Goal: Task Accomplishment & Management: Complete application form

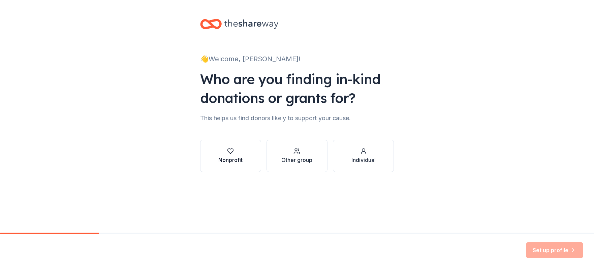
click at [239, 151] on div "button" at bounding box center [230, 151] width 24 height 7
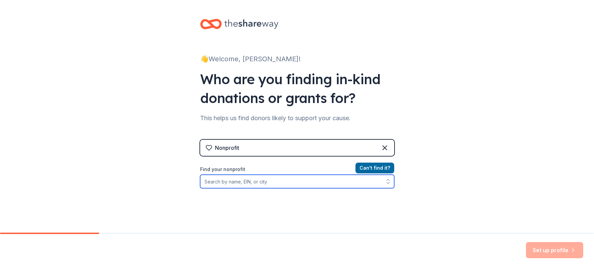
click at [235, 181] on input "Find your nonprofit" at bounding box center [297, 181] width 194 height 13
paste input "[US_EMPLOYER_IDENTIFICATION_NUMBER]"
type input "[US_EMPLOYER_IDENTIFICATION_NUMBER]"
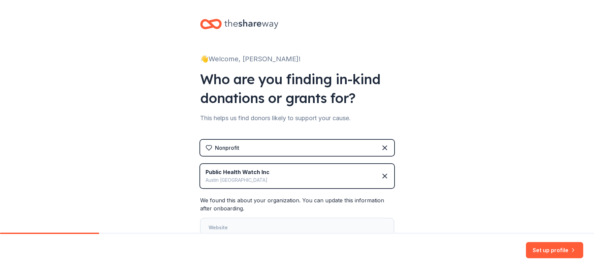
scroll to position [94, 0]
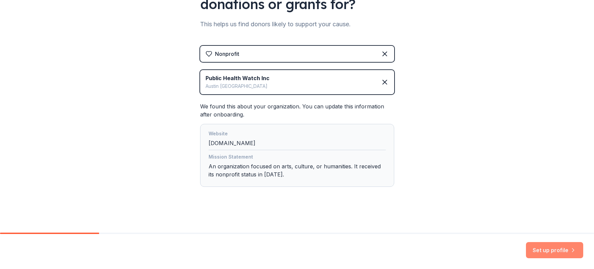
click at [552, 250] on button "Set up profile" at bounding box center [554, 250] width 57 height 16
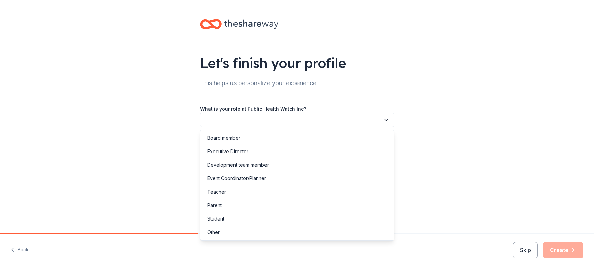
click at [317, 120] on button "button" at bounding box center [297, 120] width 194 height 14
click at [300, 184] on div "Event Coordinator/Planner" at bounding box center [297, 178] width 191 height 13
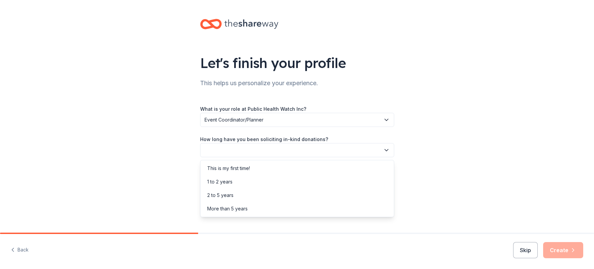
click at [300, 152] on button "button" at bounding box center [297, 150] width 194 height 14
click at [291, 168] on div "This is my first time!" at bounding box center [297, 168] width 191 height 13
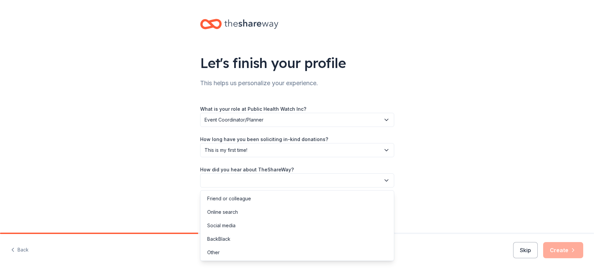
click at [292, 182] on button "button" at bounding box center [297, 181] width 194 height 14
click at [299, 212] on div "Online search" at bounding box center [297, 212] width 191 height 13
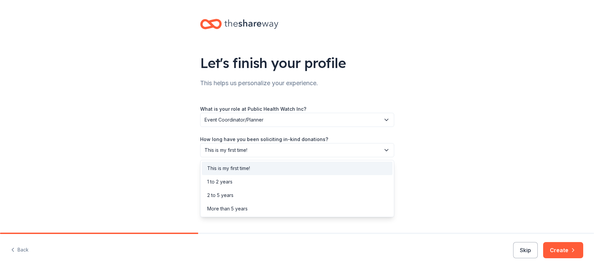
click at [346, 151] on span "This is my first time!" at bounding box center [293, 150] width 176 height 8
click at [485, 180] on div "Let's finish your profile This helps us personalize your experience. What is yo…" at bounding box center [297, 110] width 594 height 220
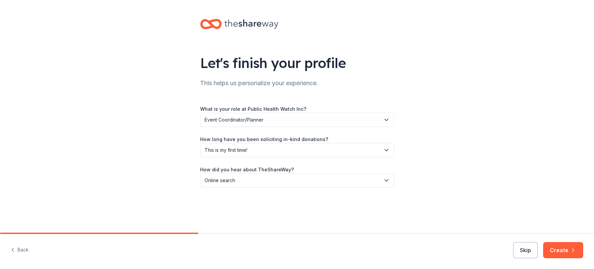
drag, startPoint x: 568, startPoint y: 251, endPoint x: 584, endPoint y: 256, distance: 16.4
click at [580, 257] on button "Create" at bounding box center [563, 250] width 40 height 16
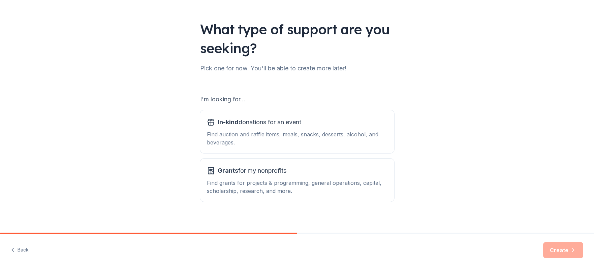
scroll to position [39, 0]
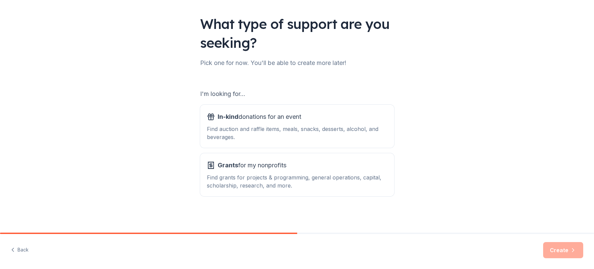
drag, startPoint x: 284, startPoint y: 145, endPoint x: 287, endPoint y: 149, distance: 5.1
click at [284, 145] on button "In-kind donations for an event Find auction and raffle items, meals, snacks, de…" at bounding box center [297, 126] width 194 height 43
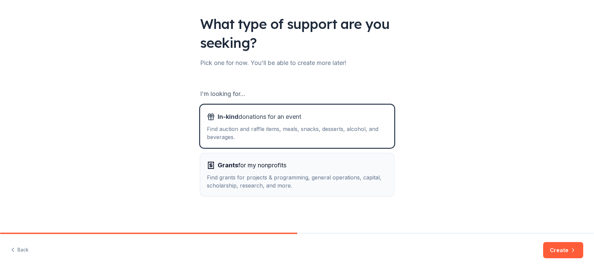
click at [295, 167] on div "Grants for my nonprofits" at bounding box center [297, 165] width 181 height 11
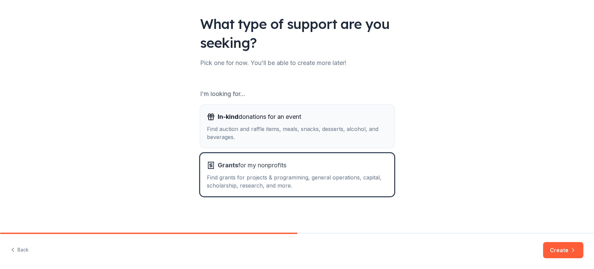
click at [292, 139] on div "Find auction and raffle items, meals, snacks, desserts, alcohol, and beverages." at bounding box center [297, 133] width 181 height 16
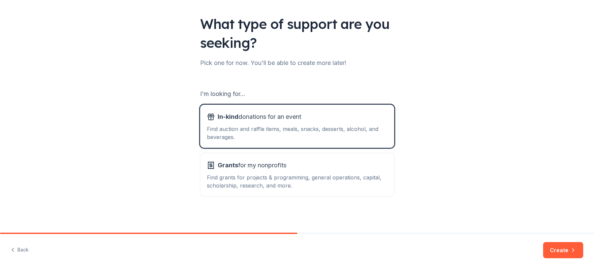
click at [562, 252] on button "Create" at bounding box center [563, 250] width 40 height 16
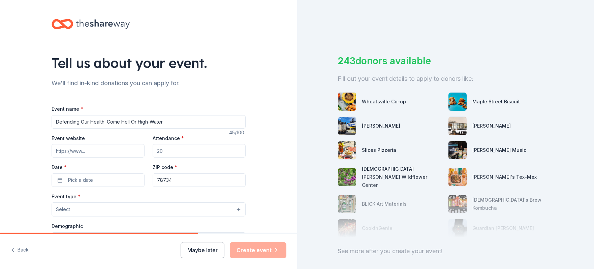
type input "Defending Our Health. Come Hell Or High-Water"
click at [99, 151] on input "Event website" at bounding box center [98, 150] width 93 height 13
paste input "[URL][DOMAIN_NAME]"
type input "[URL][DOMAIN_NAME]"
click at [160, 153] on input "Attendance *" at bounding box center [199, 150] width 93 height 13
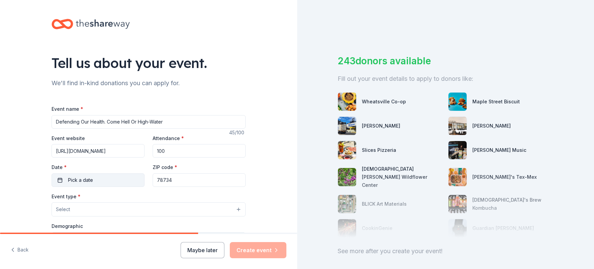
type input "100"
click at [79, 180] on span "Pick a date" at bounding box center [80, 180] width 25 height 8
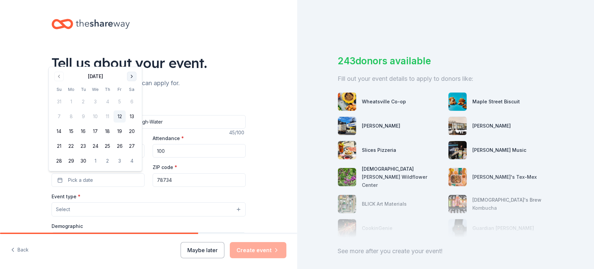
click at [134, 74] on button "Go to next month" at bounding box center [131, 76] width 9 height 9
click at [107, 160] on button "30" at bounding box center [107, 161] width 12 height 12
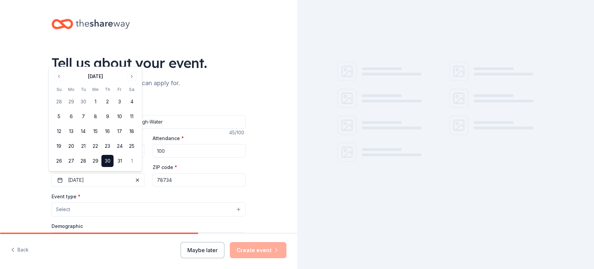
click at [180, 196] on div "Event type * Select" at bounding box center [149, 204] width 194 height 25
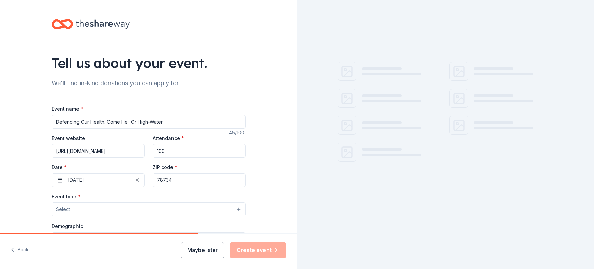
scroll to position [88, 0]
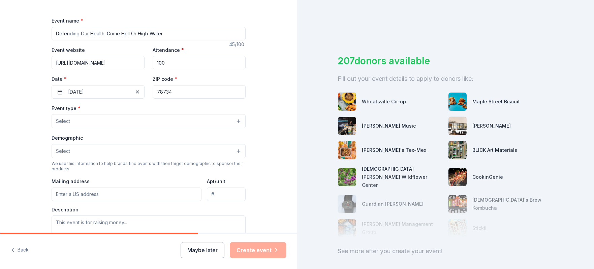
click at [87, 117] on button "Select" at bounding box center [149, 121] width 194 height 14
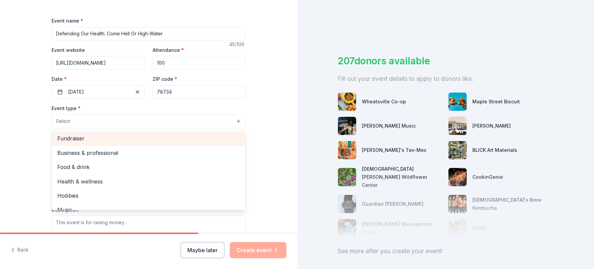
click at [94, 136] on span "Fundraiser" at bounding box center [148, 138] width 183 height 9
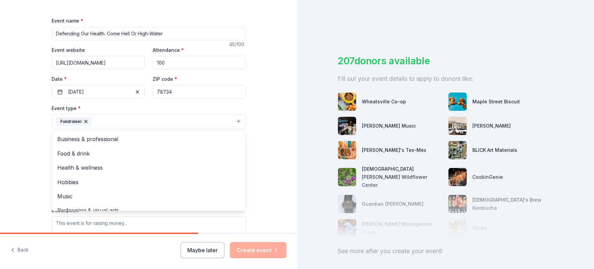
click at [41, 131] on div "Tell us about your event. We'll find in-kind donations you can apply for. Event…" at bounding box center [149, 136] width 216 height 449
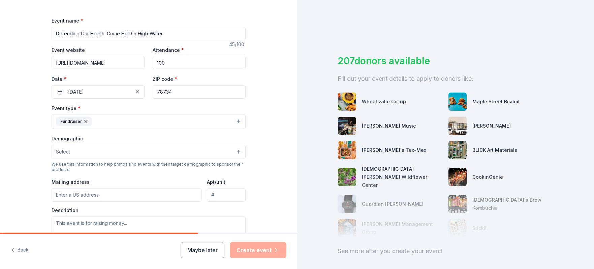
click at [81, 152] on button "Select" at bounding box center [149, 152] width 194 height 14
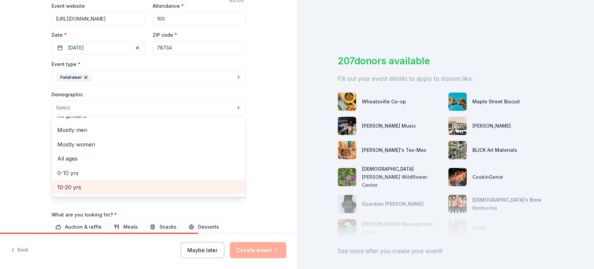
scroll to position [100, 0]
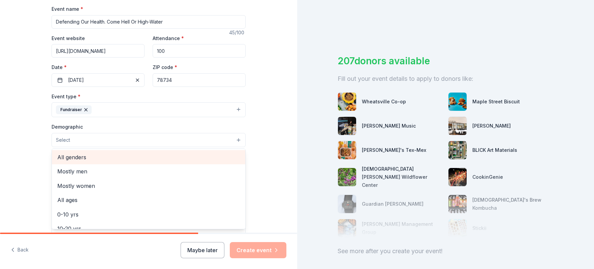
click at [125, 161] on div "All genders" at bounding box center [148, 157] width 193 height 14
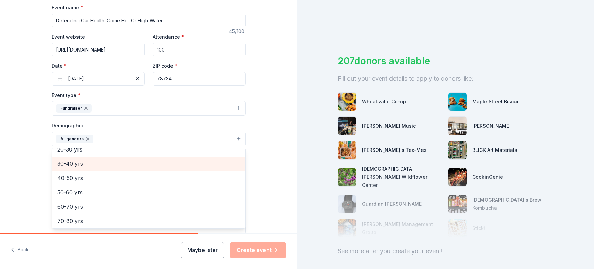
scroll to position [75, 0]
click at [126, 170] on div "30-40 yrs" at bounding box center [148, 167] width 193 height 14
click at [126, 170] on div "40-50 yrs" at bounding box center [148, 167] width 193 height 14
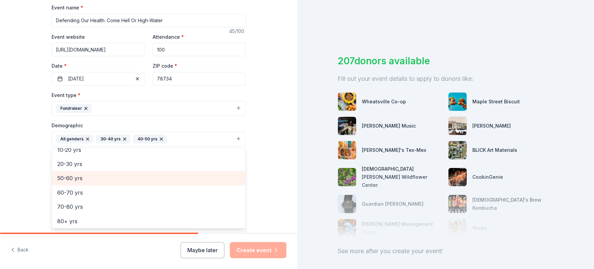
click at [126, 171] on div "50-60 yrs" at bounding box center [148, 178] width 193 height 14
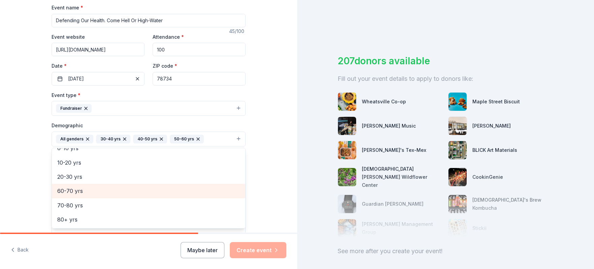
scroll to position [50, 0]
click at [120, 189] on span "60-70 yrs" at bounding box center [148, 192] width 183 height 9
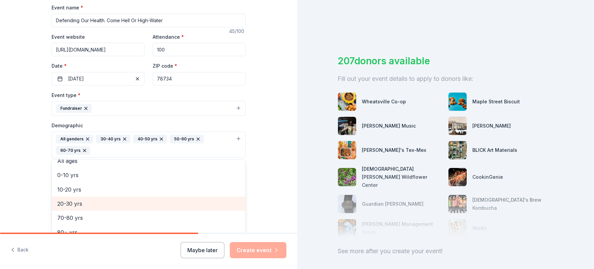
scroll to position [227, 0]
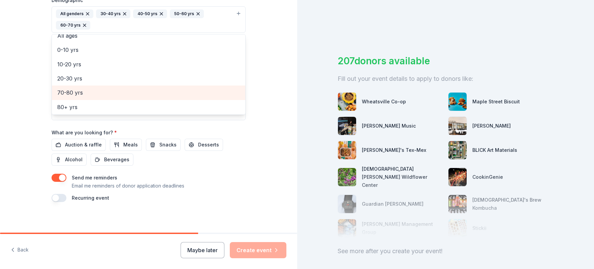
click at [95, 94] on span "70-80 yrs" at bounding box center [148, 92] width 183 height 9
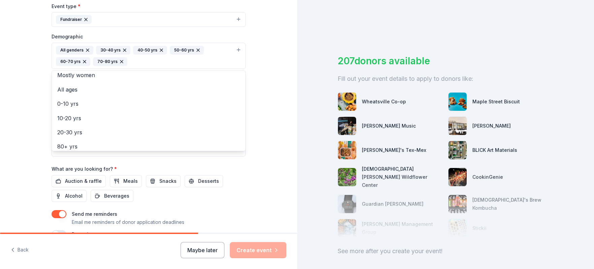
scroll to position [22, 0]
click at [251, 142] on div "Tell us about your event. We'll find in-kind donations you can apply for. Event…" at bounding box center [149, 40] width 216 height 461
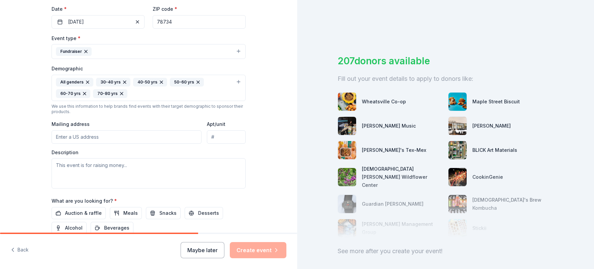
scroll to position [140, 0]
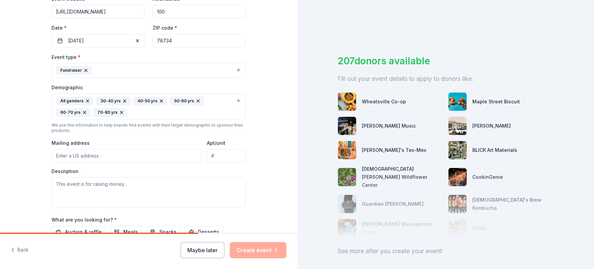
click at [157, 117] on button "All genders 30-40 yrs 40-50 yrs 50-60 yrs 60-70 yrs 70-80 yrs" at bounding box center [149, 107] width 194 height 26
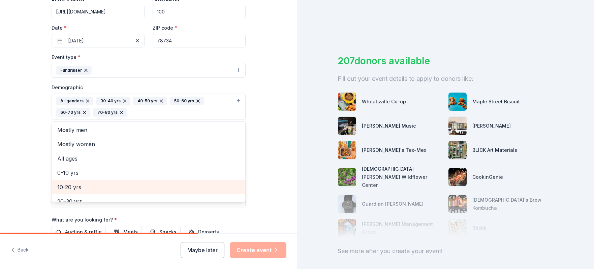
scroll to position [22, 0]
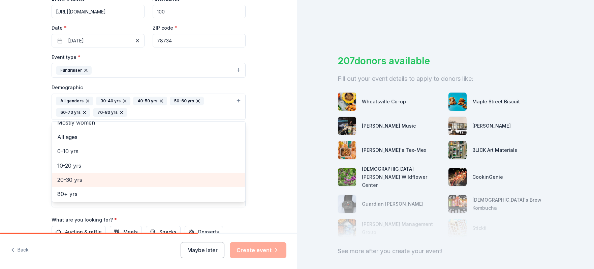
click at [82, 177] on span "20-30 yrs" at bounding box center [148, 180] width 183 height 9
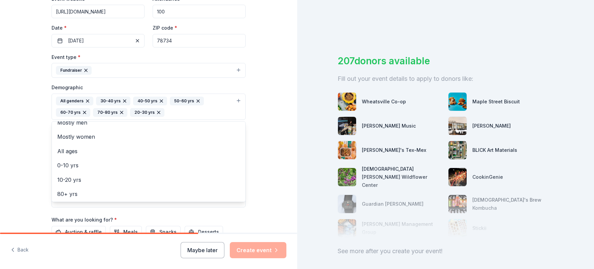
click at [27, 144] on div "Tell us about your event. We'll find in-kind donations you can apply for. Event…" at bounding box center [148, 90] width 297 height 461
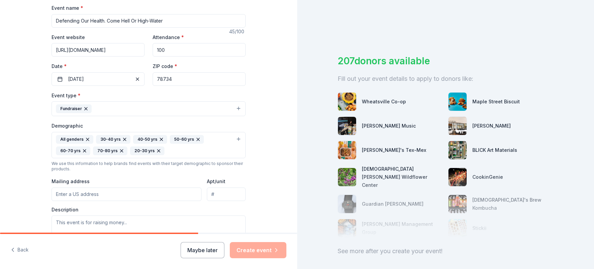
scroll to position [189, 0]
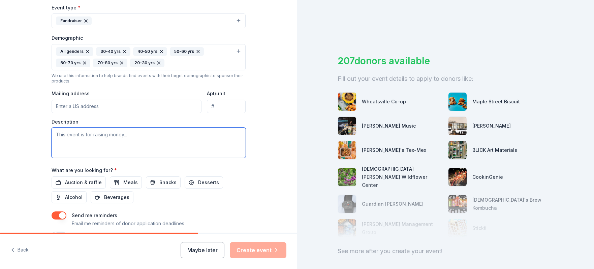
click at [84, 134] on textarea at bounding box center [149, 143] width 194 height 30
paste textarea "to support the work of Public Health Watch, and help fuel the kind of fearless …"
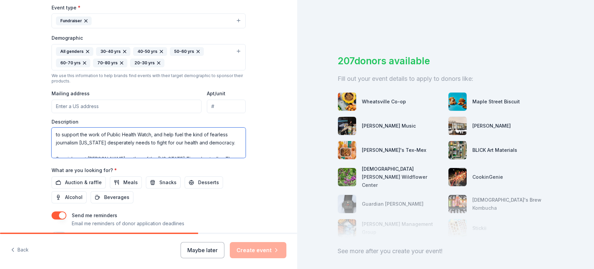
scroll to position [146, 0]
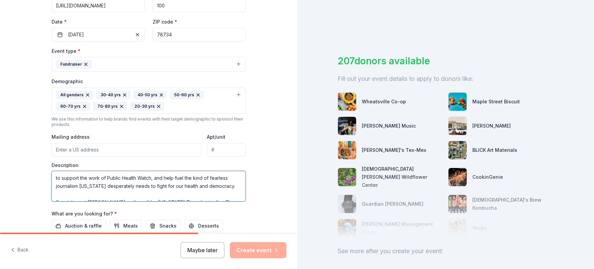
drag, startPoint x: 44, startPoint y: 175, endPoint x: 28, endPoint y: 175, distance: 15.8
click at [28, 175] on div "Tell us about your event. We'll find in-kind donations you can apply for. Event…" at bounding box center [148, 84] width 297 height 461
type textarea "This event is to support the work of Public Health Watch, and help fuel the kin…"
paste input "[STREET_ADDRESS]"
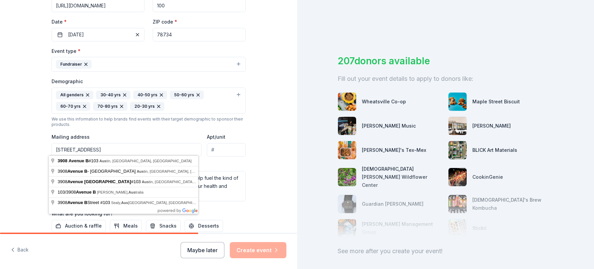
type input "[STREET_ADDRESS]"
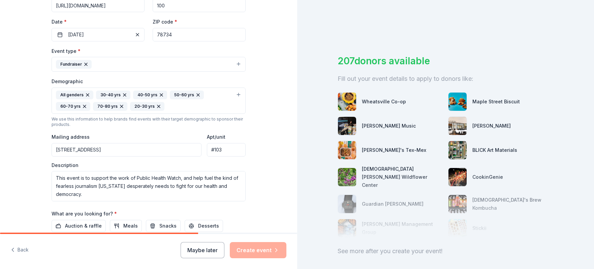
type input "#103"
click at [255, 186] on div "Tell us about your event. We'll find in-kind donations you can apply for. Event…" at bounding box center [148, 84] width 297 height 461
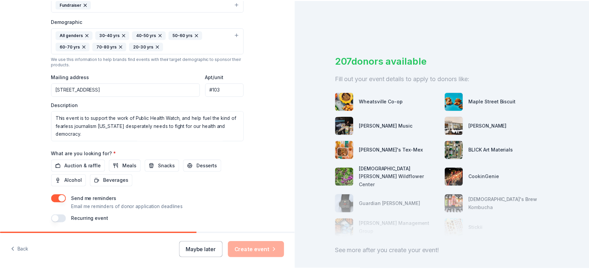
scroll to position [227, 0]
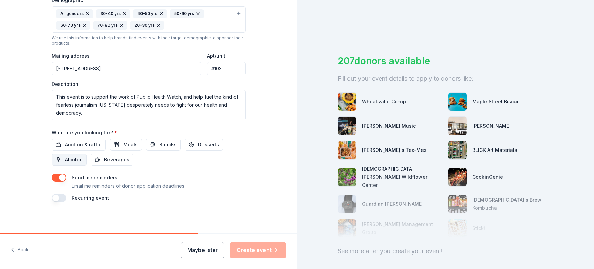
click at [68, 159] on span "Alcohol" at bounding box center [74, 160] width 18 height 8
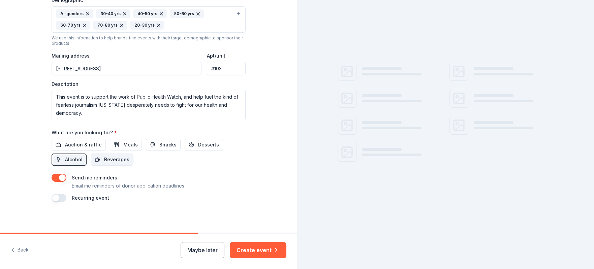
click at [100, 158] on button "Beverages" at bounding box center [112, 160] width 43 height 12
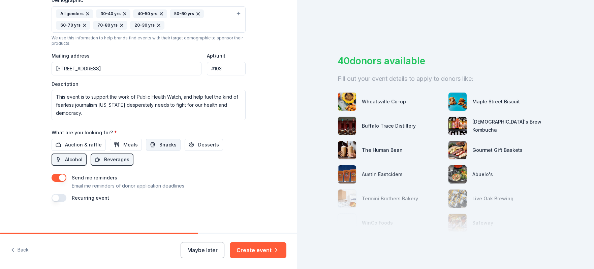
click at [159, 141] on span "Snacks" at bounding box center [167, 145] width 17 height 8
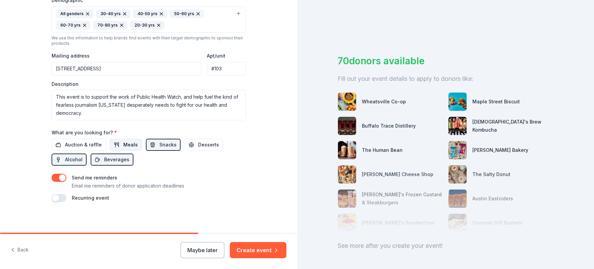
click at [123, 144] on span "Meals" at bounding box center [130, 145] width 14 height 8
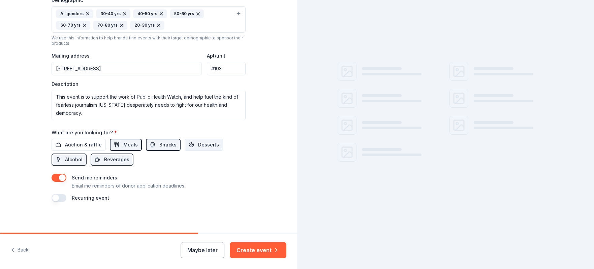
click at [201, 143] on span "Desserts" at bounding box center [208, 145] width 21 height 8
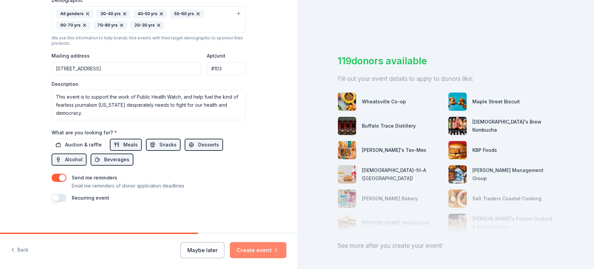
click at [246, 254] on button "Create event" at bounding box center [258, 250] width 57 height 16
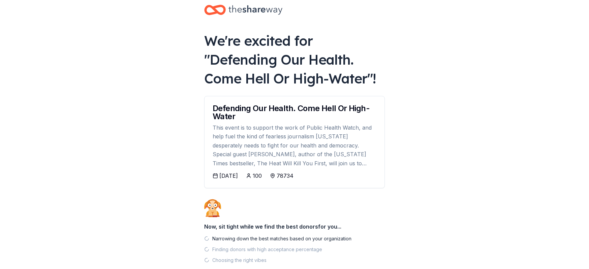
scroll to position [51, 0]
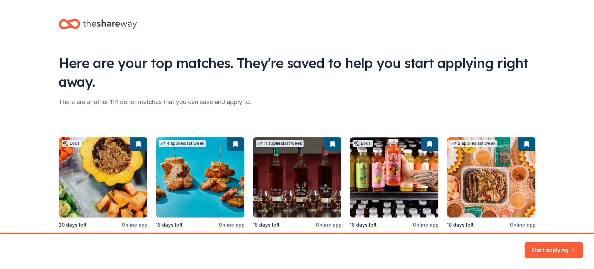
scroll to position [60, 0]
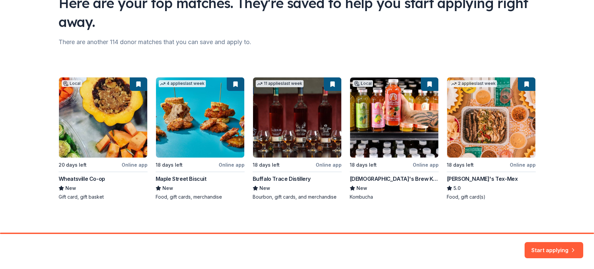
click at [409, 141] on div "Local 20 days left Online app Wheatsville Co-op New Gift card, gift basket 4 ap…" at bounding box center [297, 138] width 477 height 123
click at [389, 164] on div "Local 20 days left Online app Wheatsville Co-op New Gift card, gift basket 4 ap…" at bounding box center [297, 138] width 477 height 123
click at [360, 194] on div "Local 20 days left Online app Wheatsville Co-op New Gift card, gift basket 4 ap…" at bounding box center [297, 138] width 477 height 123
click at [402, 121] on div "Local 20 days left Online app Wheatsville Co-op New Gift card, gift basket 4 ap…" at bounding box center [297, 138] width 477 height 123
click at [550, 250] on button "Start applying" at bounding box center [554, 246] width 59 height 16
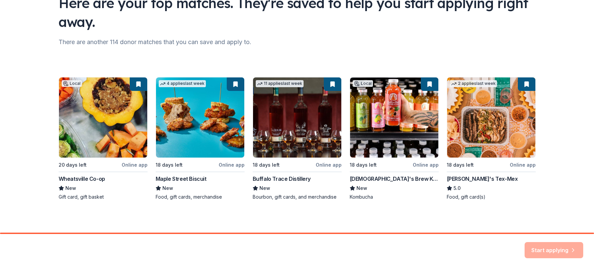
click at [548, 247] on div "Start applying" at bounding box center [554, 250] width 59 height 16
click at [423, 164] on div "Local 20 days left Online app Wheatsville Co-op New Gift card, gift basket 4 ap…" at bounding box center [297, 138] width 477 height 123
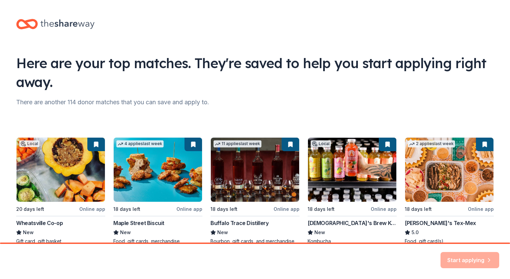
scroll to position [-7, 0]
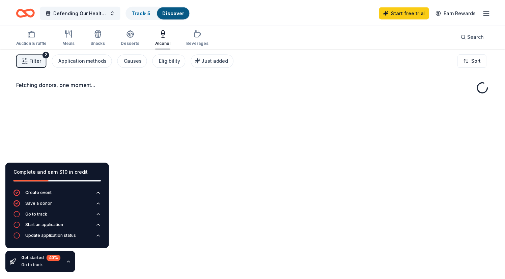
scroll to position [2, 0]
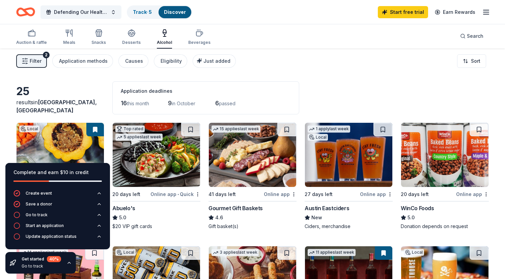
click at [273, 72] on div "Filter 2 Application methods Causes Eligibility Just added Sort" at bounding box center [252, 61] width 505 height 27
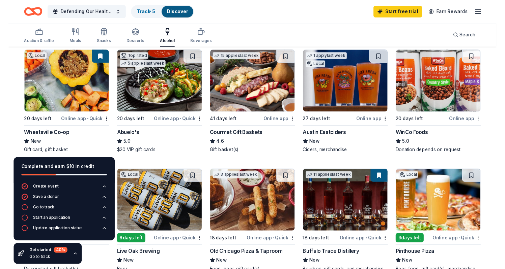
scroll to position [83, 0]
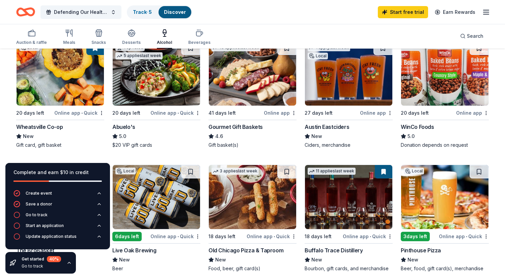
click at [179, 236] on span "•" at bounding box center [177, 236] width 1 height 5
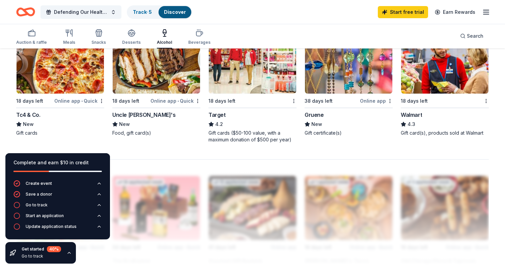
scroll to position [300, 0]
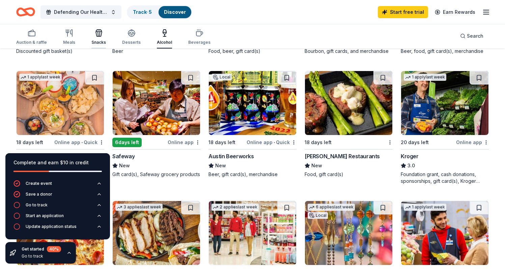
click at [94, 38] on div "Snacks" at bounding box center [98, 37] width 14 height 16
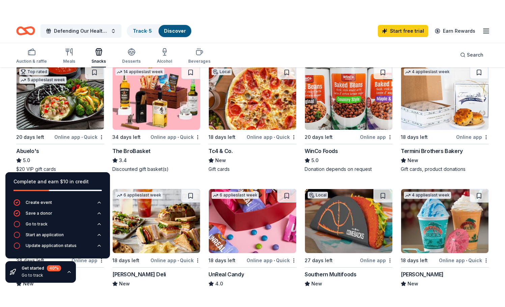
scroll to position [432, 0]
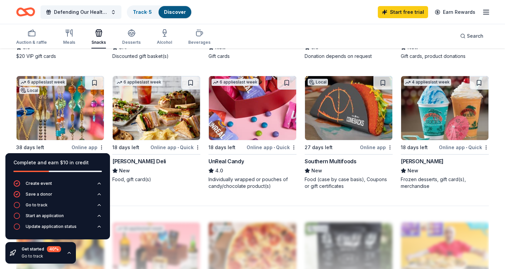
click at [228, 114] on img at bounding box center [252, 108] width 87 height 64
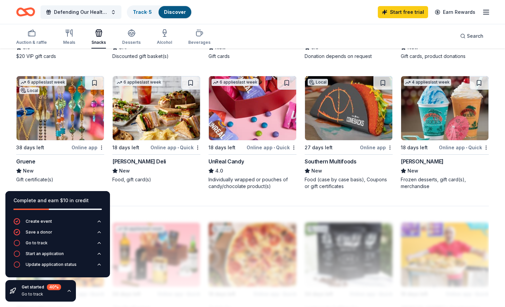
click at [169, 191] on div "72 results in [GEOGRAPHIC_DATA], [GEOGRAPHIC_DATA] Application deadlines 60 thi…" at bounding box center [252, 35] width 472 height 768
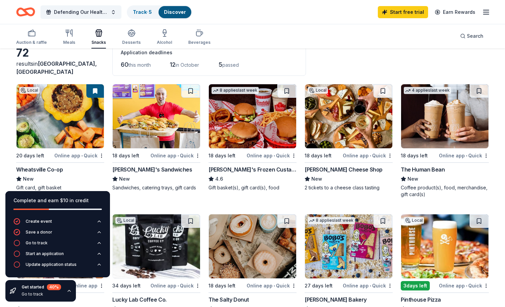
scroll to position [0, 0]
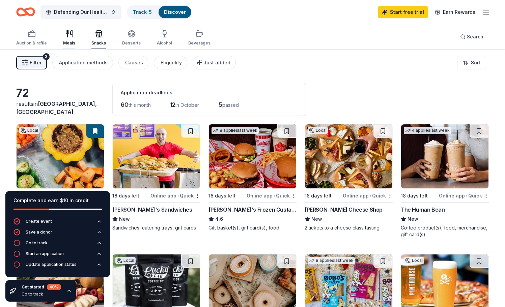
click at [72, 39] on div "Meals" at bounding box center [69, 38] width 12 height 16
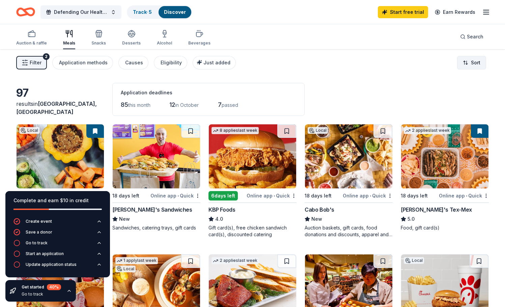
click at [477, 65] on html "Defending Our Health. Come Hell Or High-Water Track · 5 Discover Start free tri…" at bounding box center [252, 153] width 505 height 307
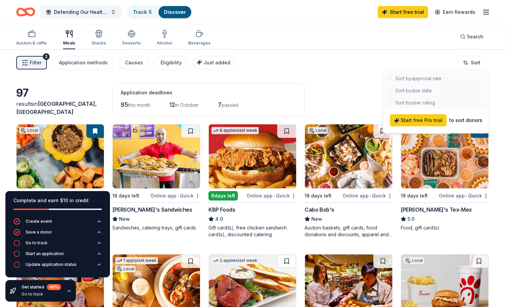
click at [382, 62] on html "Defending Our Health. Come Hell Or High-Water Track · 5 Discover Start free tri…" at bounding box center [255, 153] width 510 height 307
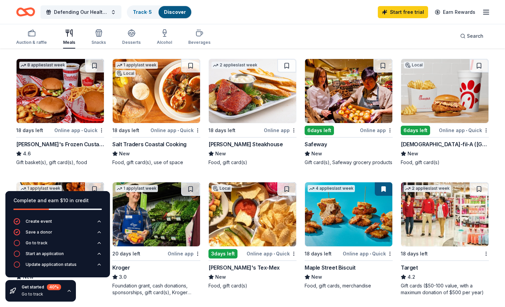
scroll to position [182, 0]
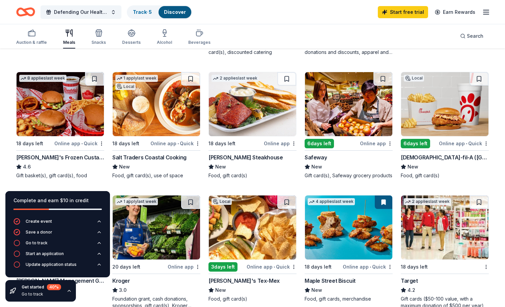
click at [153, 159] on div "Salt Traders Coastal Cooking" at bounding box center [149, 157] width 74 height 8
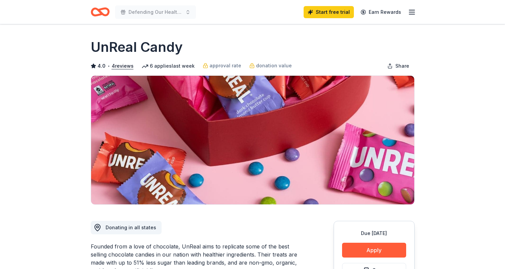
drag, startPoint x: 91, startPoint y: 44, endPoint x: 199, endPoint y: 59, distance: 108.9
click at [198, 59] on div "UnReal Candy 4.0 • 4 reviews 6 applies last week approval rate donation value S…" at bounding box center [253, 121] width 324 height 167
drag, startPoint x: 184, startPoint y: 51, endPoint x: 71, endPoint y: 47, distance: 113.0
click at [369, 246] on button "Apply" at bounding box center [374, 250] width 64 height 15
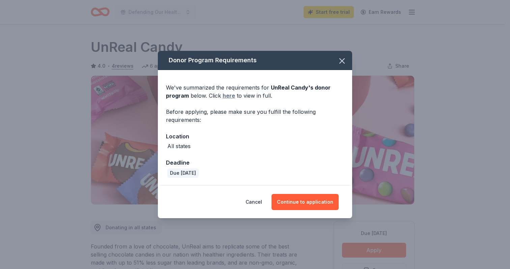
click at [225, 96] on link "here" at bounding box center [228, 96] width 12 height 8
click at [316, 205] on button "Continue to application" at bounding box center [304, 202] width 67 height 16
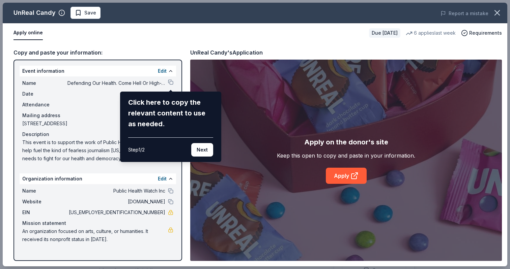
click at [339, 177] on div "UnReal Candy Save Report a mistake Apply online Due in 18 days 6 applies last w…" at bounding box center [255, 135] width 504 height 264
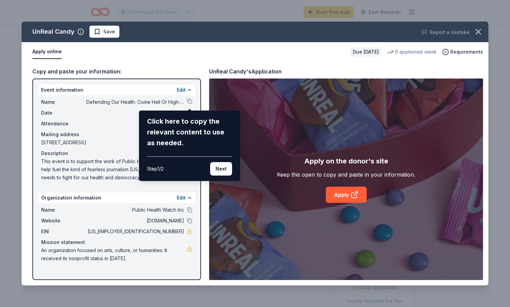
click at [356, 199] on div "UnReal Candy Save Report a mistake Apply online Due in 18 days 6 applies last w…" at bounding box center [255, 154] width 466 height 264
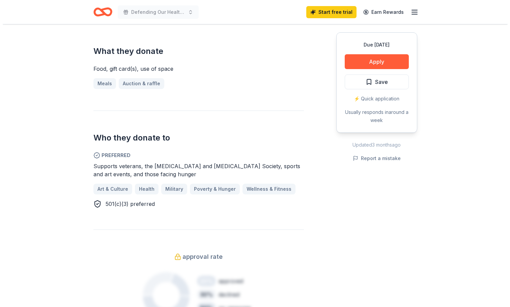
scroll to position [311, 0]
